Goal: Information Seeking & Learning: Learn about a topic

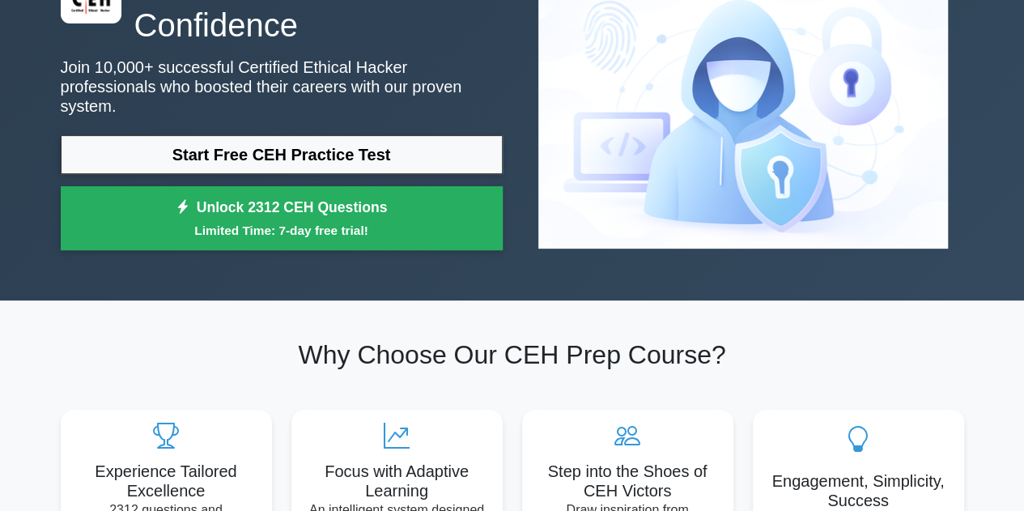
scroll to position [81, 0]
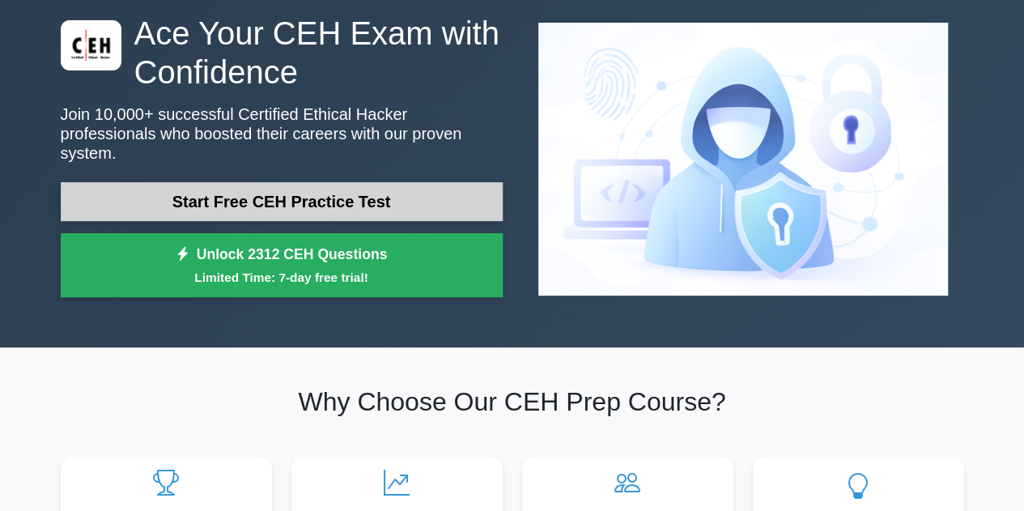
click at [392, 197] on link "Start Free CEH Practice Test" at bounding box center [282, 201] width 442 height 39
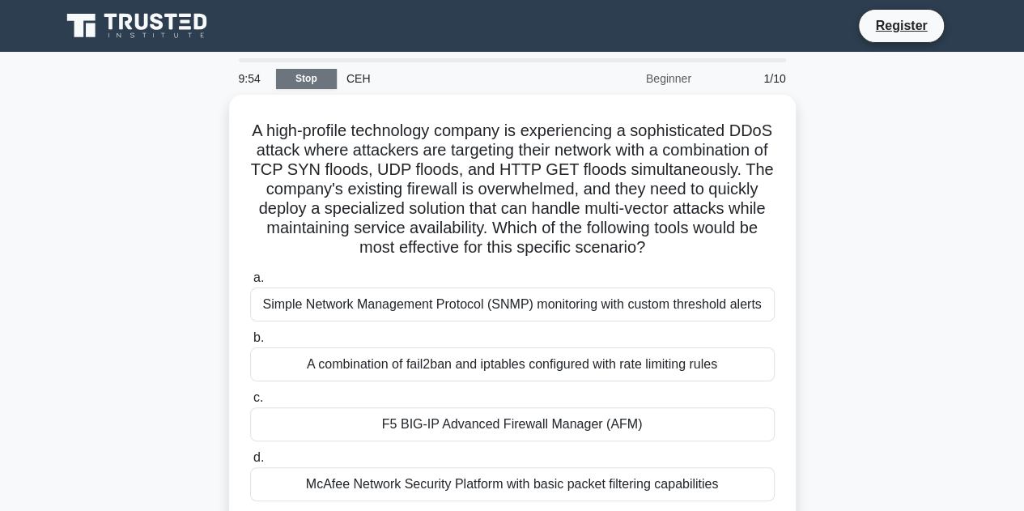
click at [309, 75] on link "Stop" at bounding box center [306, 79] width 61 height 20
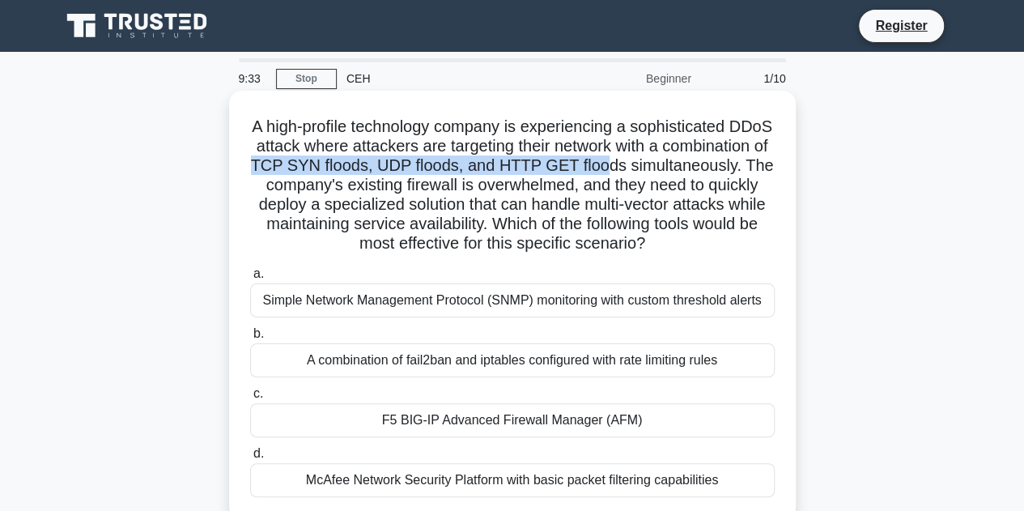
drag, startPoint x: 386, startPoint y: 164, endPoint x: 740, endPoint y: 172, distance: 353.8
click at [740, 172] on h5 "A high-profile technology company is experiencing a sophisticated DDoS attack w…" at bounding box center [512, 186] width 528 height 138
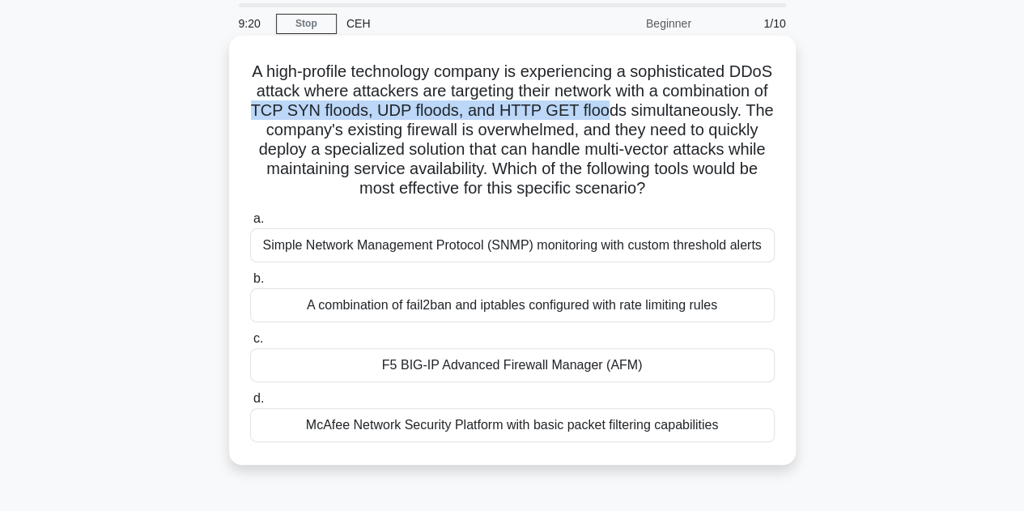
scroll to position [81, 0]
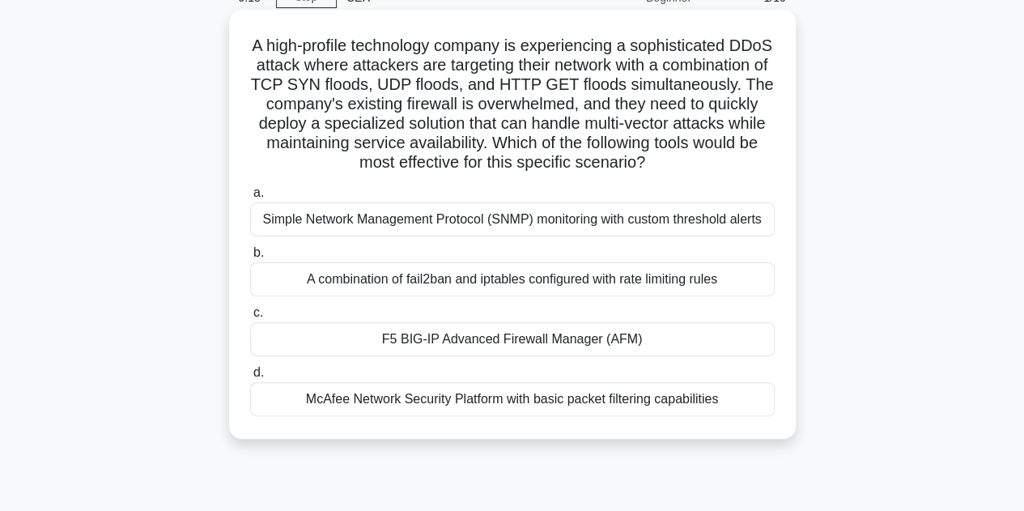
click at [526, 342] on div "F5 BIG-IP Advanced Firewall Manager (AFM)" at bounding box center [512, 339] width 524 height 34
click at [250, 318] on input "c. F5 BIG-IP Advanced Firewall Manager (AFM)" at bounding box center [250, 313] width 0 height 11
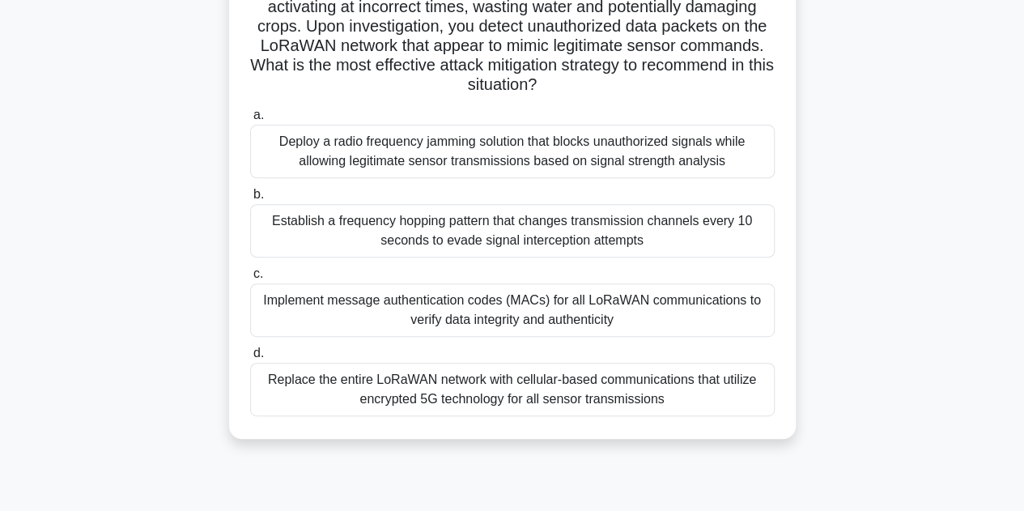
scroll to position [243, 0]
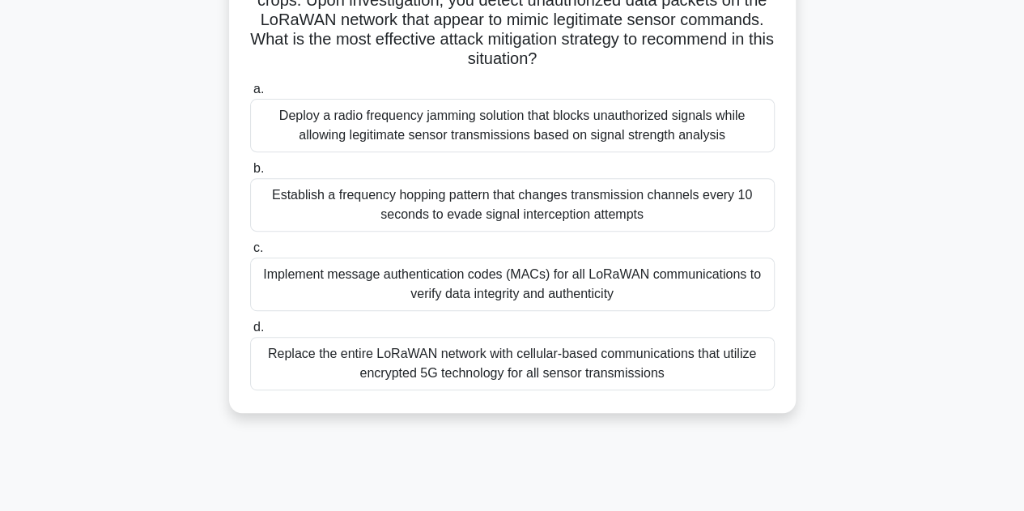
click at [512, 104] on div "Deploy a radio frequency jamming solution that blocks unauthorized signals whil…" at bounding box center [512, 125] width 524 height 53
click at [250, 95] on input "a. Deploy a radio frequency jamming solution that blocks unauthorized signals w…" at bounding box center [250, 89] width 0 height 11
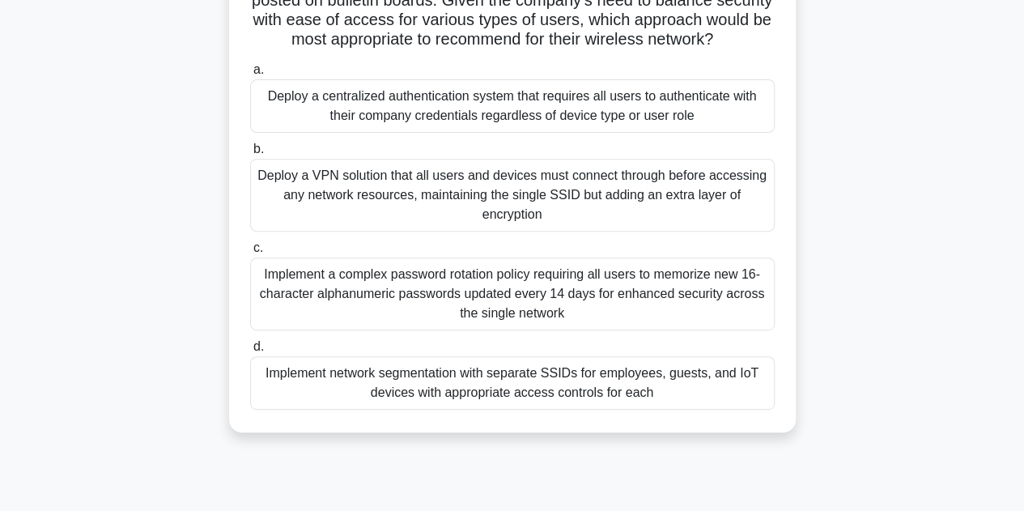
click at [536, 397] on div "Implement network segmentation with separate SSIDs for employees, guests, and I…" at bounding box center [512, 382] width 524 height 53
click at [250, 352] on input "d. Implement network segmentation with separate SSIDs for employees, guests, an…" at bounding box center [250, 347] width 0 height 11
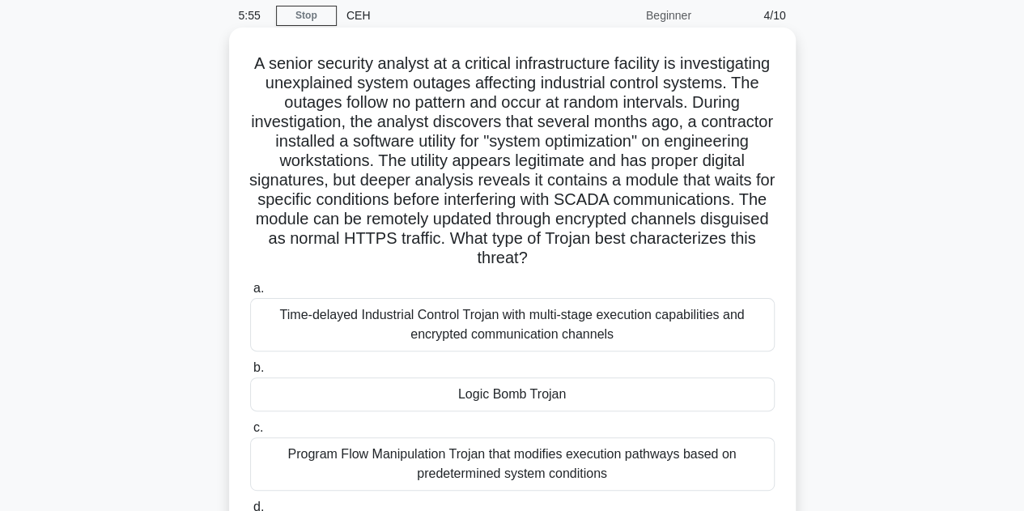
scroll to position [162, 0]
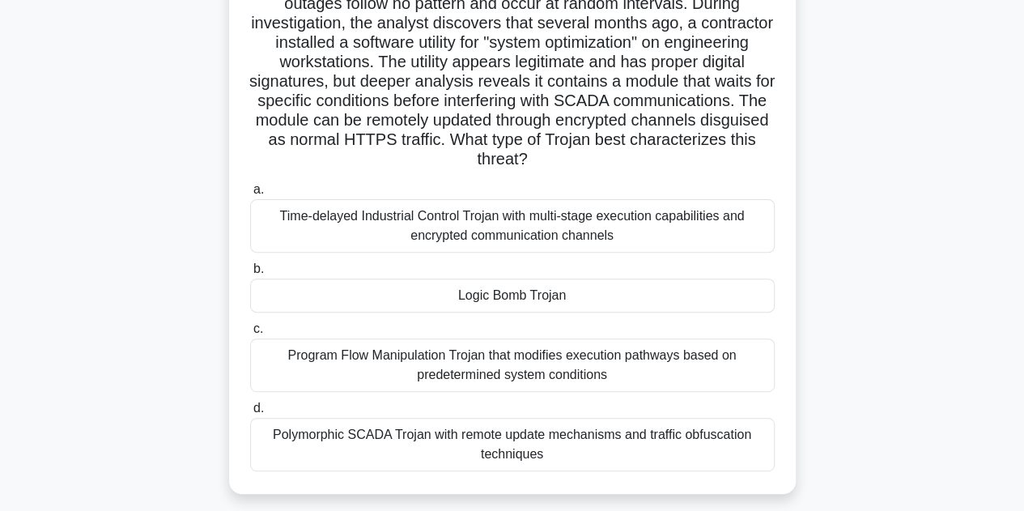
click at [533, 302] on div "Logic Bomb Trojan" at bounding box center [512, 295] width 524 height 34
click at [250, 274] on input "b. Logic Bomb Trojan" at bounding box center [250, 269] width 0 height 11
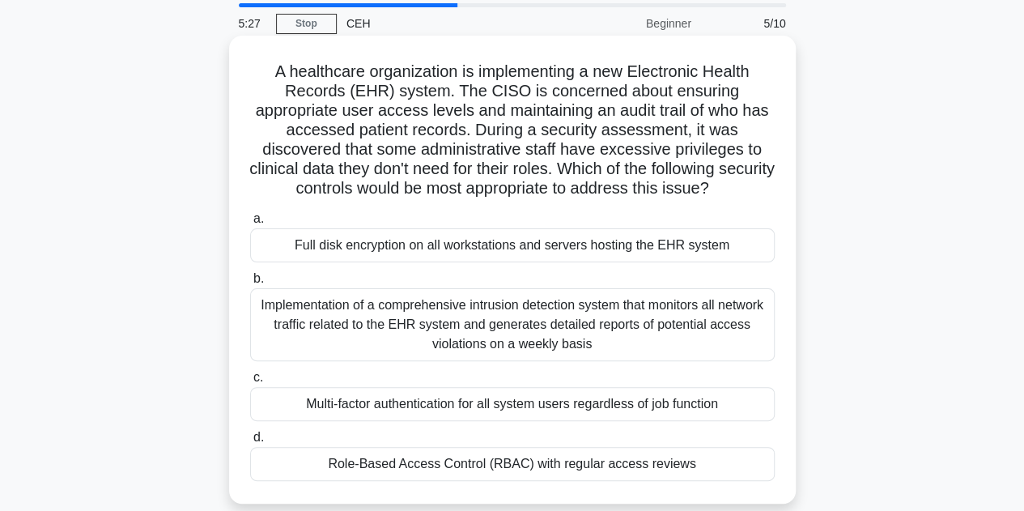
scroll to position [81, 0]
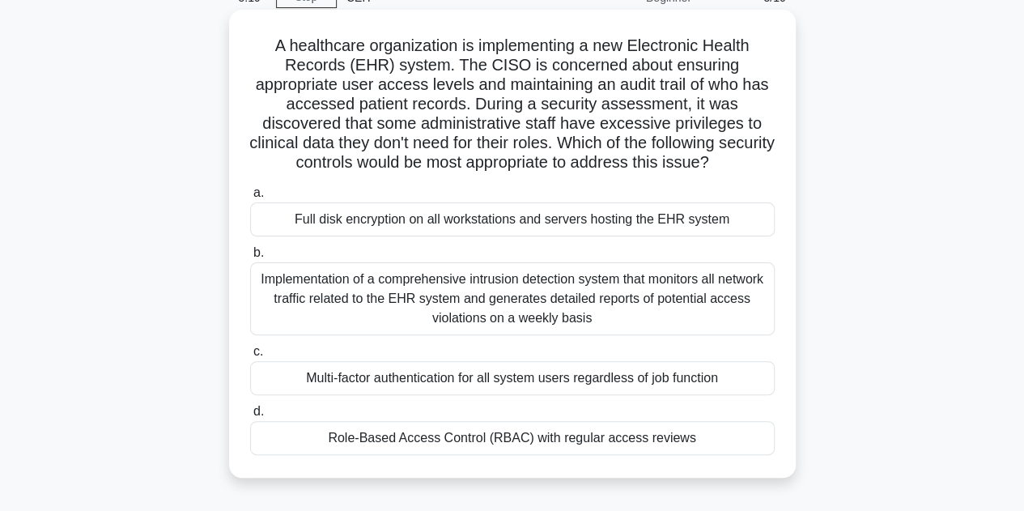
click at [500, 429] on div "Role-Based Access Control (RBAC) with regular access reviews" at bounding box center [512, 438] width 524 height 34
click at [250, 417] on input "d. Role-Based Access Control (RBAC) with regular access reviews" at bounding box center [250, 411] width 0 height 11
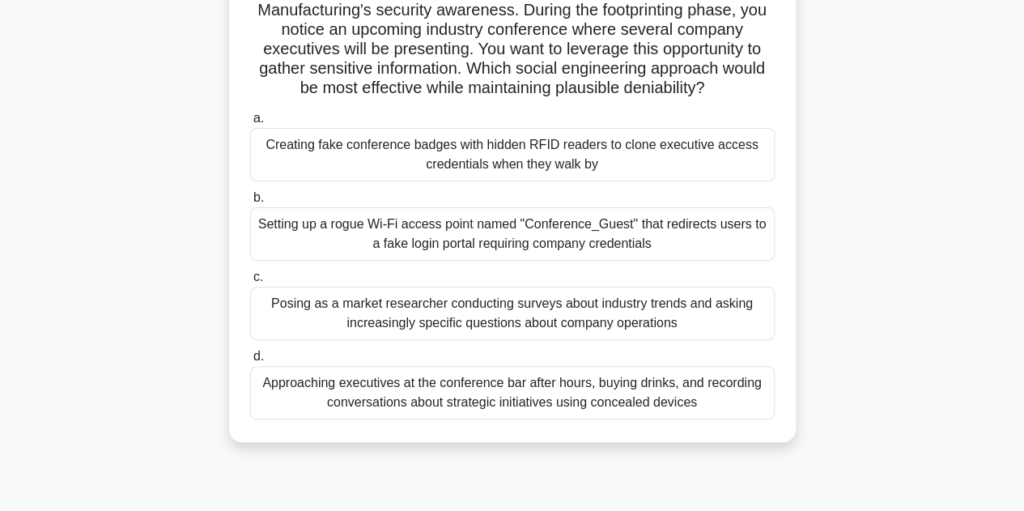
scroll to position [162, 0]
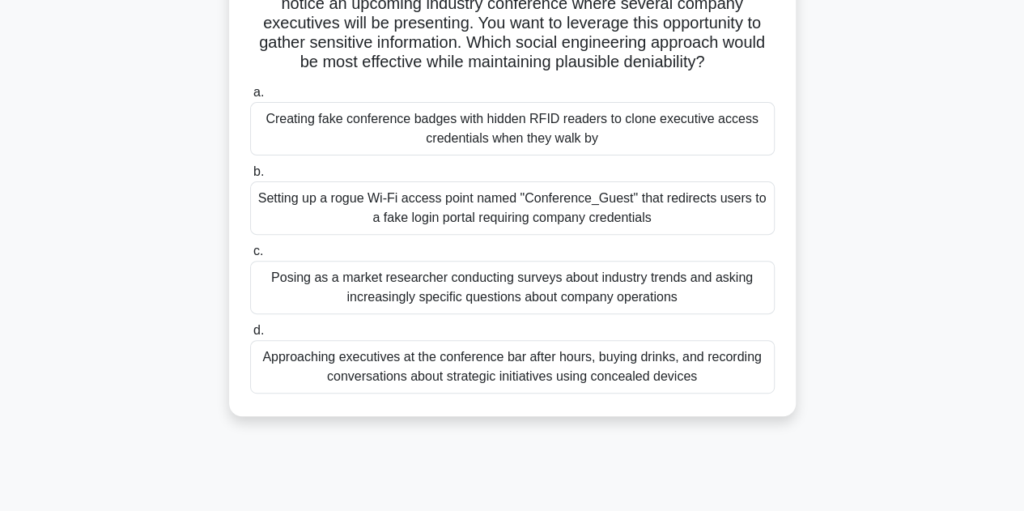
click at [486, 217] on div "Setting up a rogue Wi-Fi access point named "Conference_Guest" that redirects u…" at bounding box center [512, 207] width 524 height 53
click at [250, 177] on input "b. Setting up a rogue Wi-Fi access point named "Conference_Guest" that redirect…" at bounding box center [250, 172] width 0 height 11
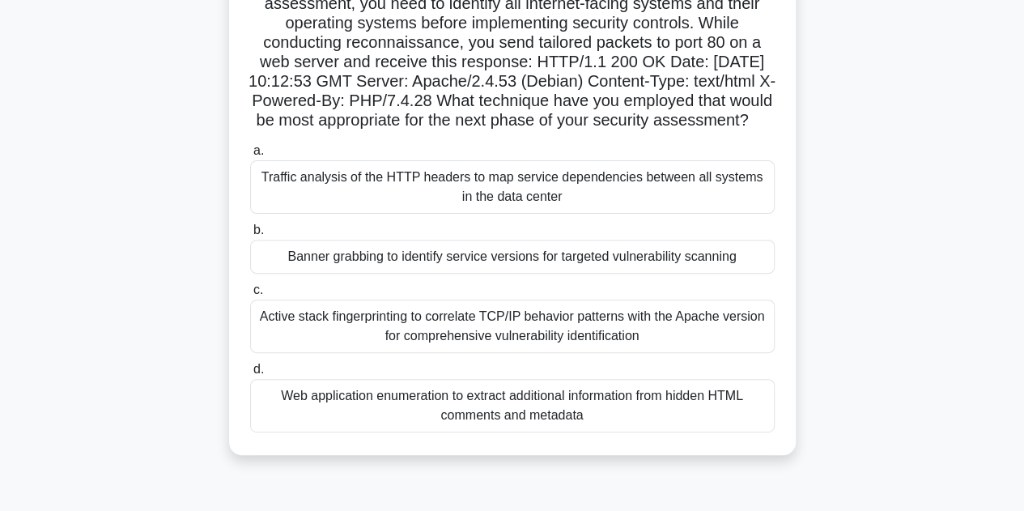
click at [583, 427] on div "Web application enumeration to extract additional information from hidden HTML …" at bounding box center [512, 405] width 524 height 53
click at [250, 375] on input "d. Web application enumeration to extract additional information from hidden HT…" at bounding box center [250, 369] width 0 height 11
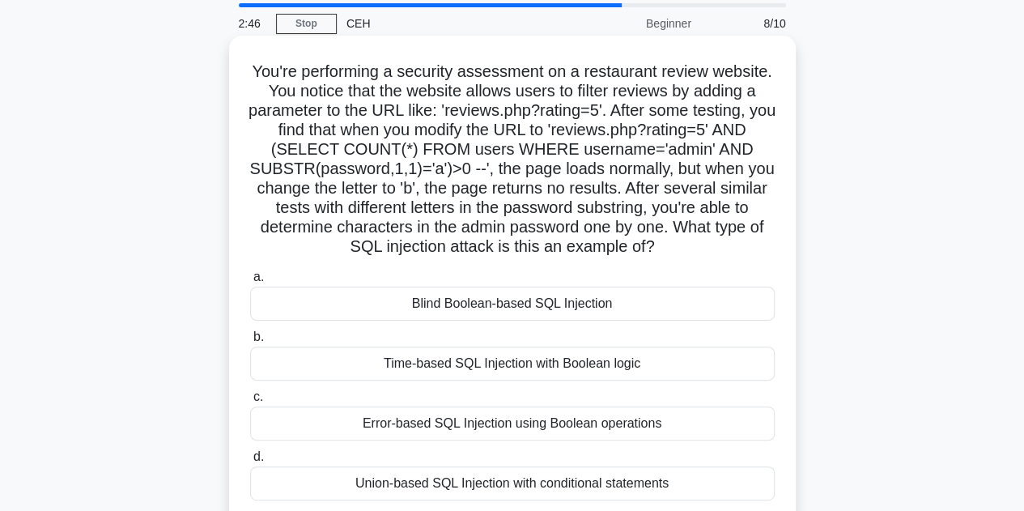
scroll to position [81, 0]
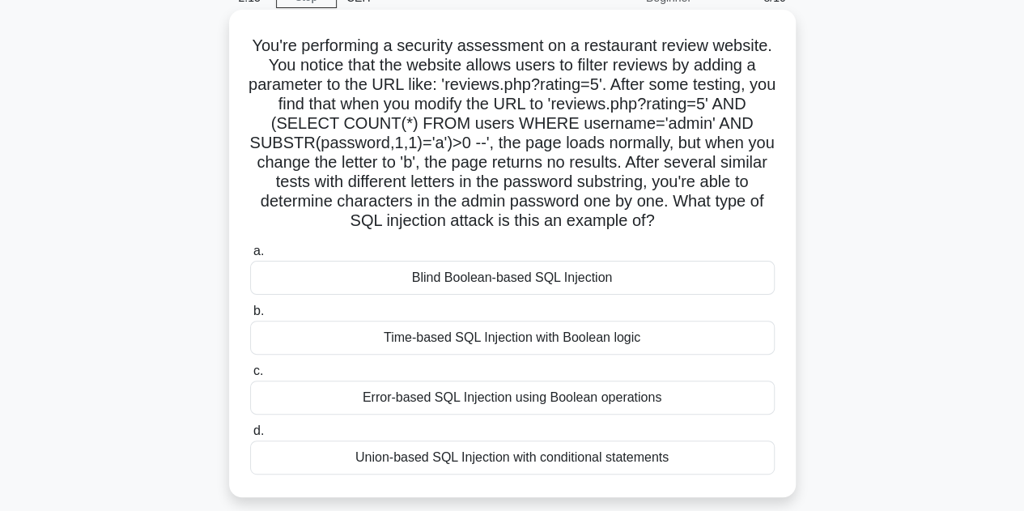
click at [504, 278] on div "Blind Boolean-based SQL Injection" at bounding box center [512, 278] width 524 height 34
click at [250, 257] on input "a. Blind Boolean-based SQL Injection" at bounding box center [250, 251] width 0 height 11
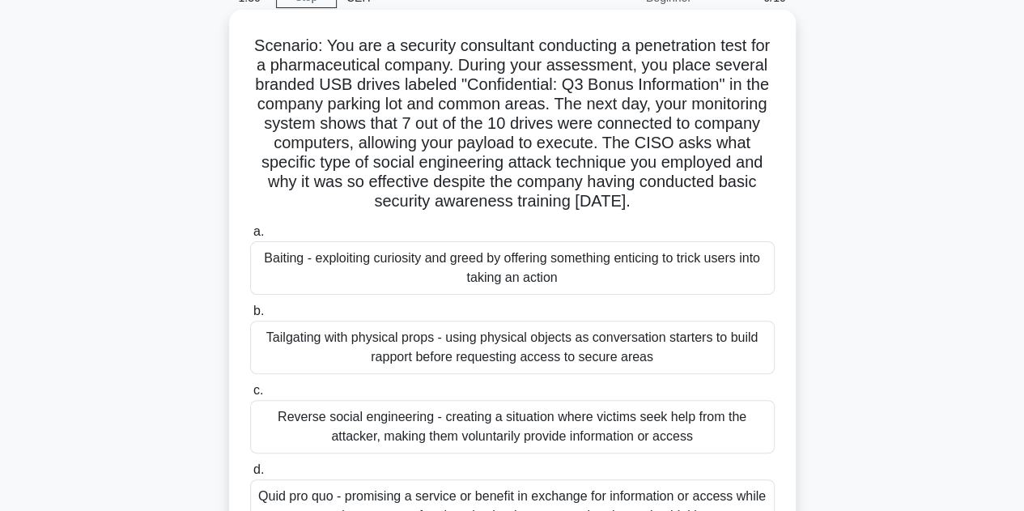
click at [440, 257] on div "Baiting - exploiting curiosity and greed by offering something enticing to tric…" at bounding box center [512, 267] width 524 height 53
click at [250, 237] on input "a. Baiting - exploiting curiosity and greed by offering something enticing to t…" at bounding box center [250, 232] width 0 height 11
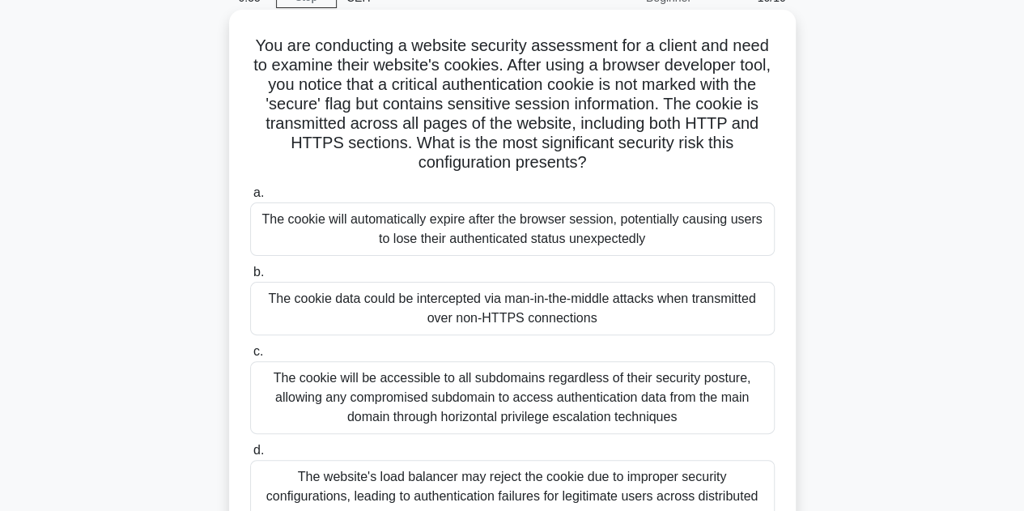
click at [460, 307] on div "The cookie data could be intercepted via man-in-the-middle attacks when transmi…" at bounding box center [512, 308] width 524 height 53
click at [250, 278] on input "b. The cookie data could be intercepted via man-in-the-middle attacks when tran…" at bounding box center [250, 272] width 0 height 11
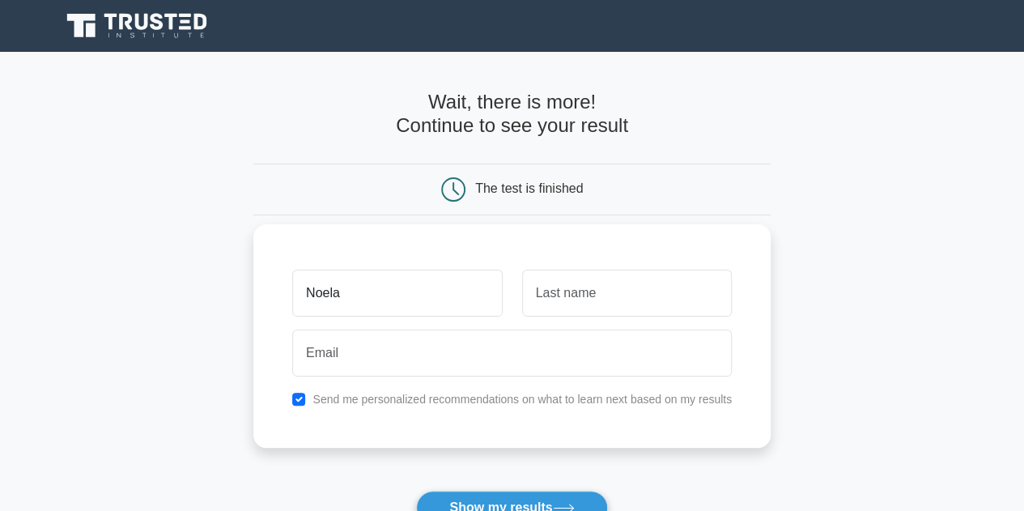
type input "Noela"
click at [416, 490] on button "Show my results" at bounding box center [511, 507] width 191 height 34
click at [588, 277] on input "Nn" at bounding box center [627, 293] width 210 height 47
type input "Nnko"
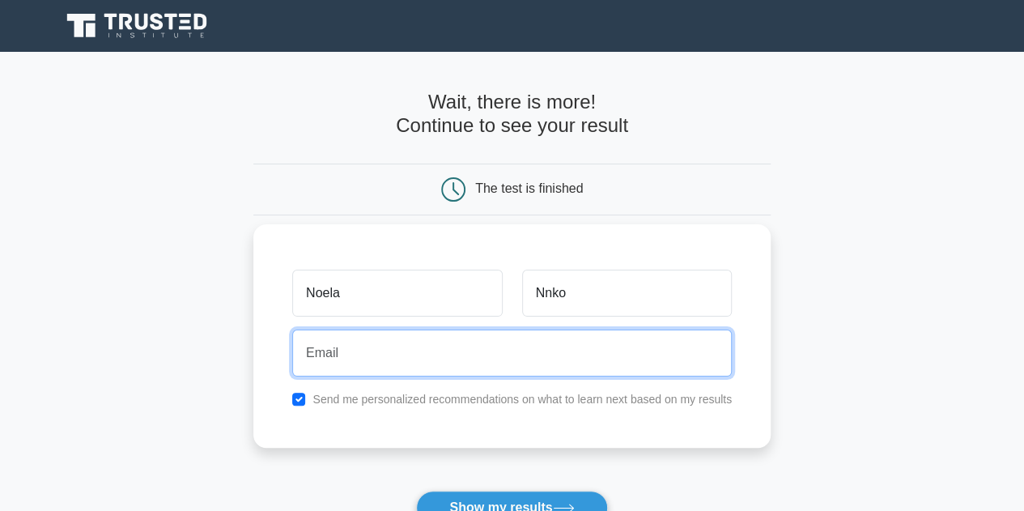
click at [557, 366] on input "email" at bounding box center [511, 352] width 439 height 47
type input "Namelok.Nnko@cctz.co.tz"
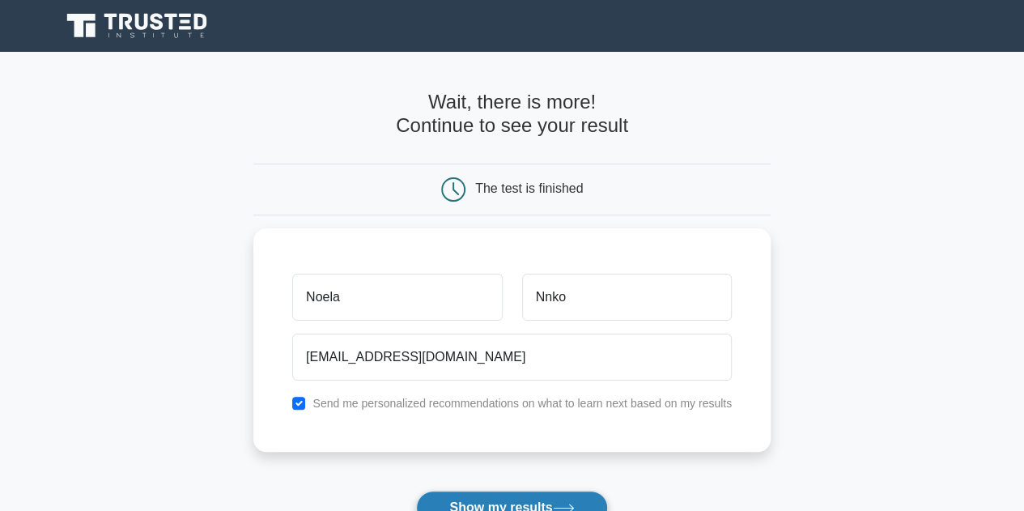
click at [512, 499] on button "Show my results" at bounding box center [511, 507] width 191 height 34
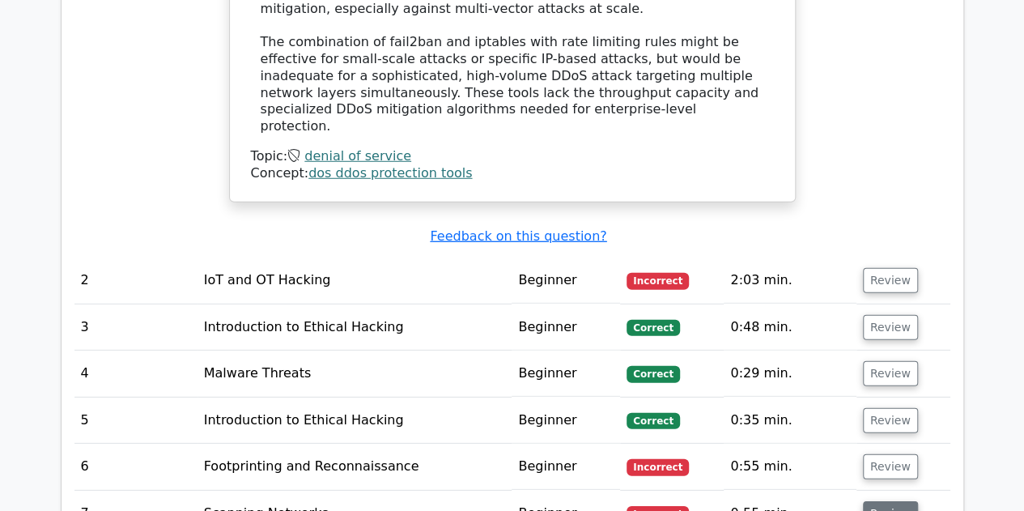
scroll to position [2142, 0]
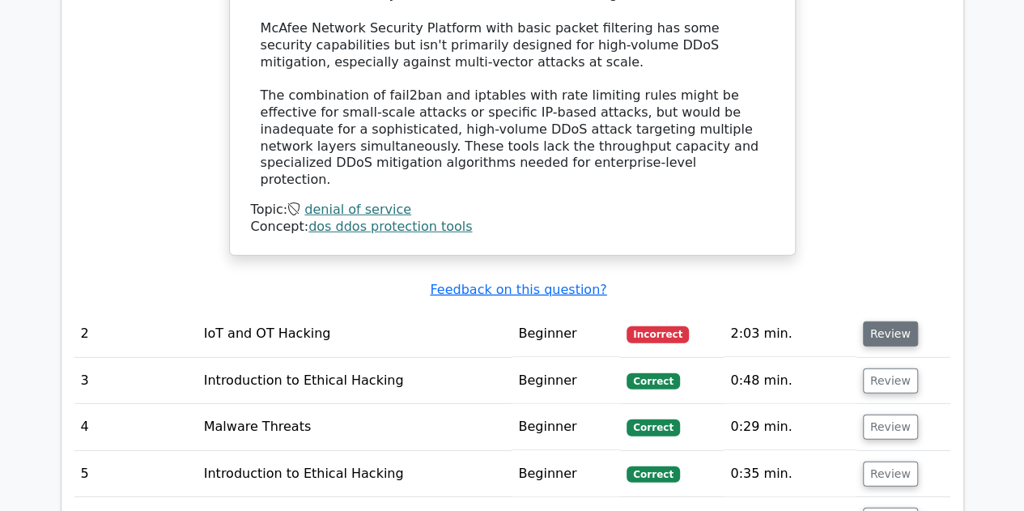
click at [877, 321] on button "Review" at bounding box center [890, 333] width 55 height 25
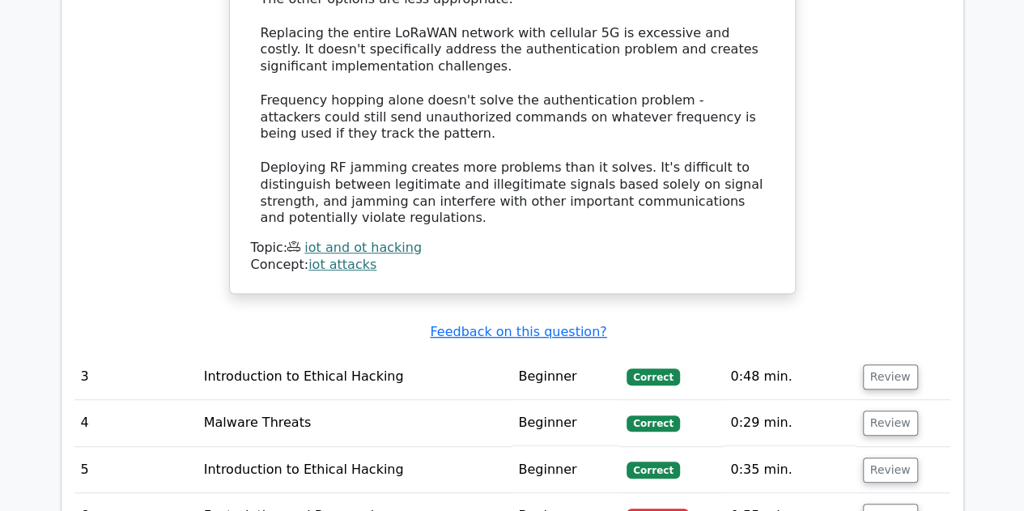
scroll to position [3356, 0]
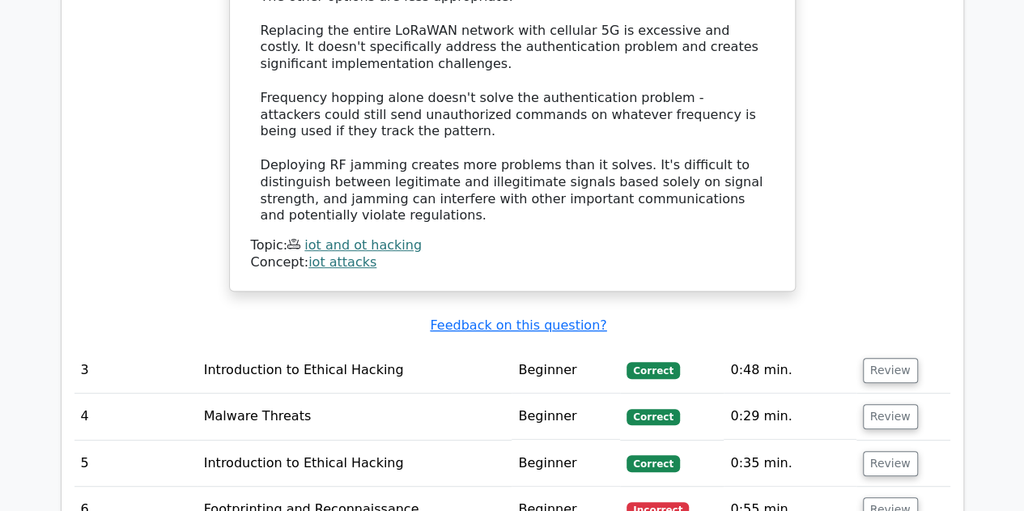
click at [585, 486] on td "Beginner" at bounding box center [566, 509] width 108 height 46
click at [877, 497] on button "Review" at bounding box center [890, 509] width 55 height 25
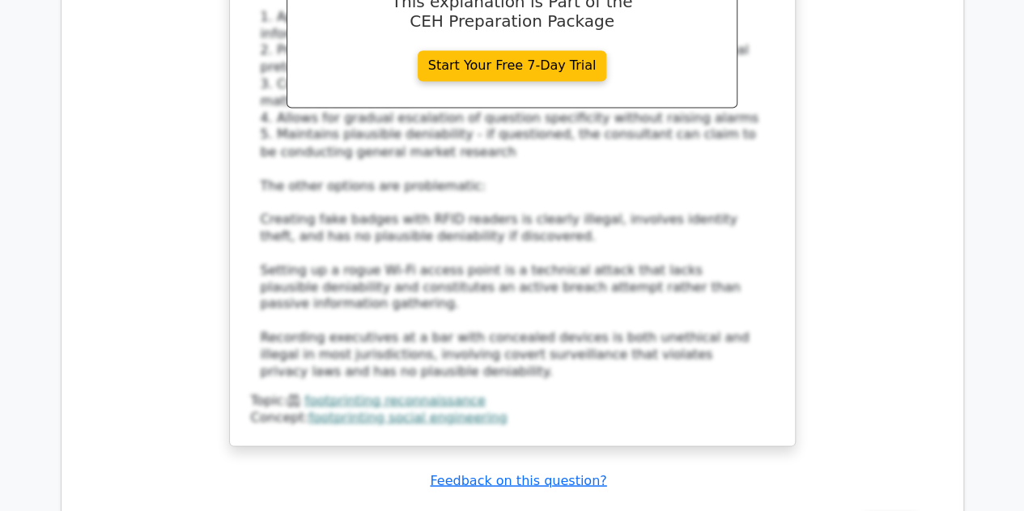
scroll to position [4489, 0]
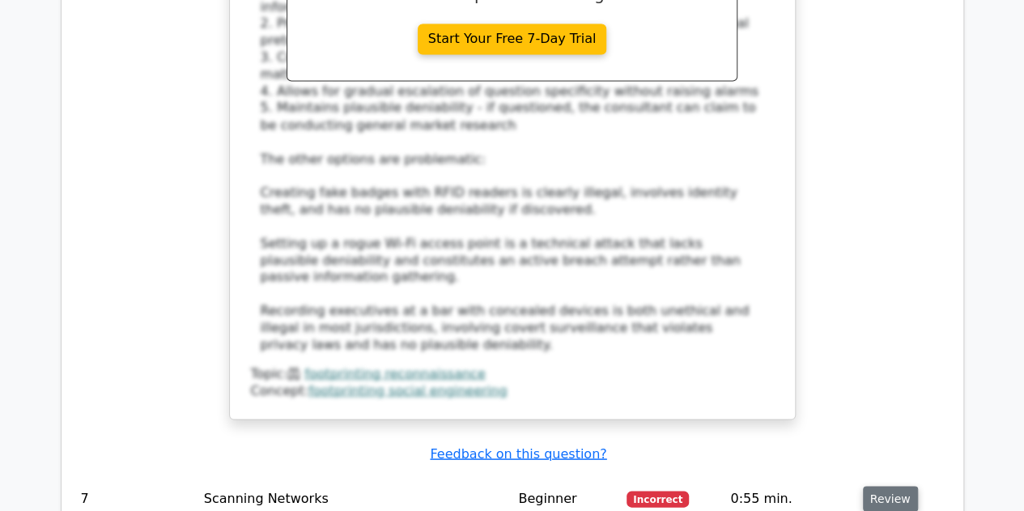
click at [882, 486] on button "Review" at bounding box center [890, 498] width 55 height 25
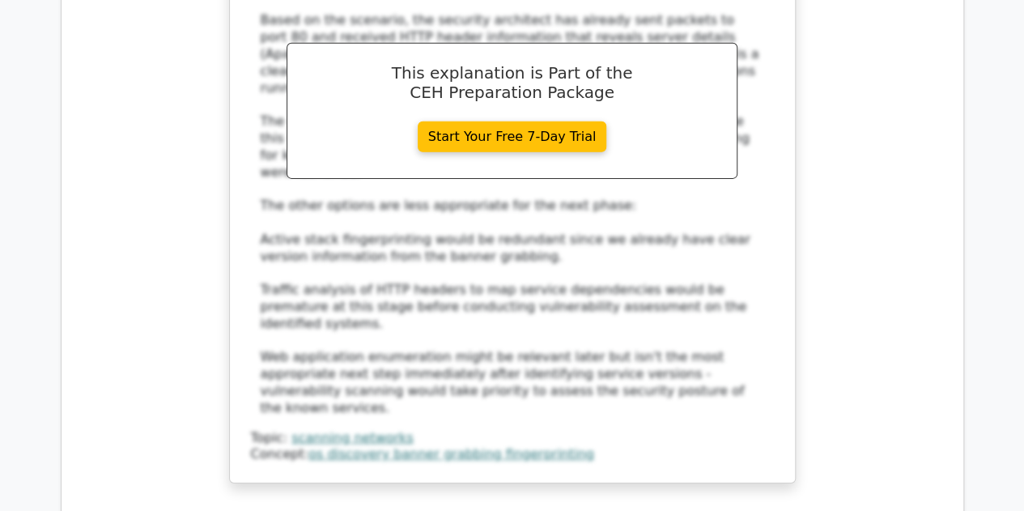
scroll to position [5622, 0]
